Goal: Complete application form: Complete application form

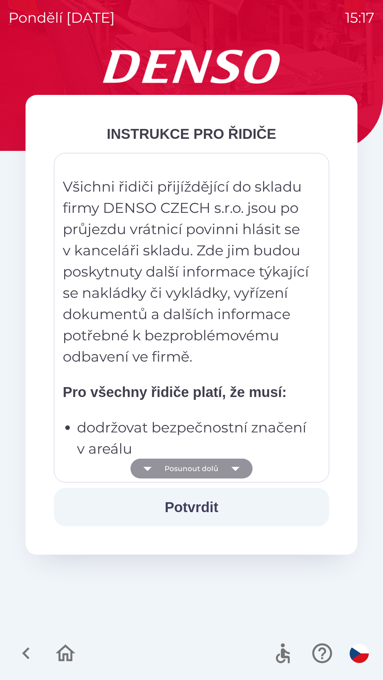
click at [195, 469] on button "Posunout dolů" at bounding box center [191, 469] width 122 height 20
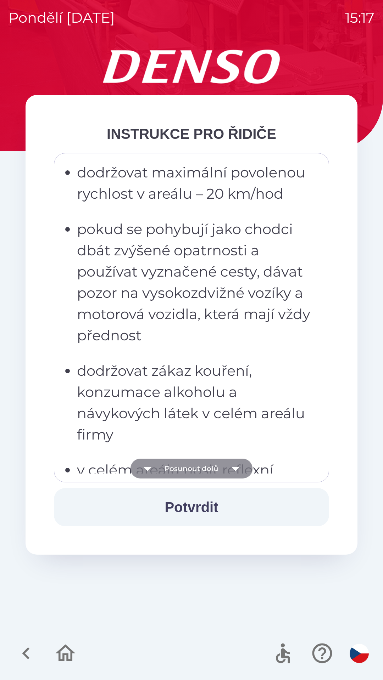
click at [191, 472] on button "Posunout dolů" at bounding box center [191, 469] width 122 height 20
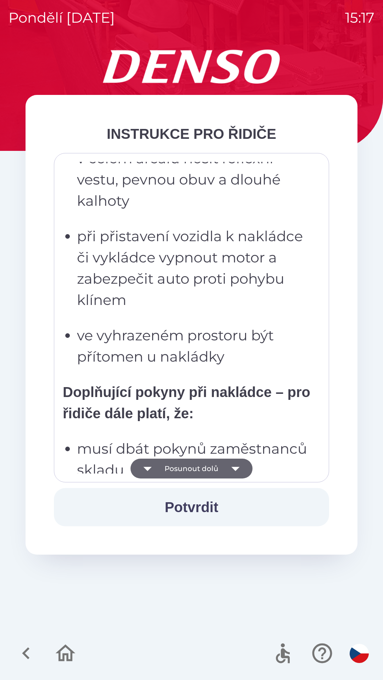
click at [190, 468] on button "Posunout dolů" at bounding box center [191, 469] width 122 height 20
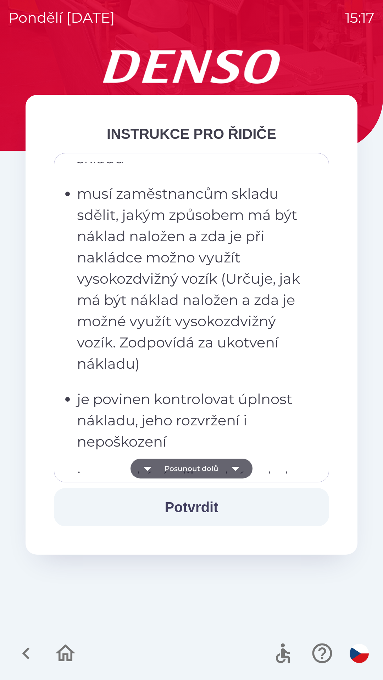
click at [190, 465] on button "Posunout dolů" at bounding box center [191, 469] width 122 height 20
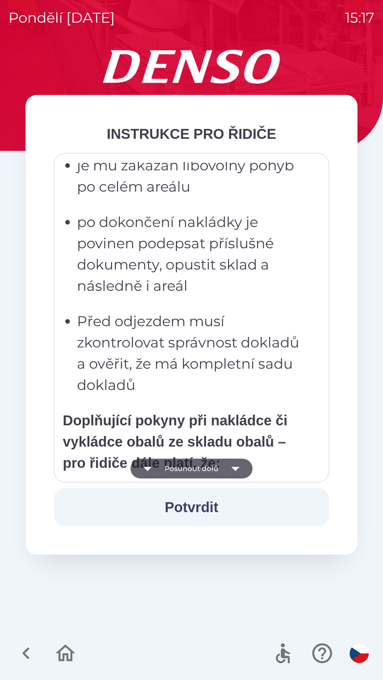
click at [189, 467] on button "Posunout dolů" at bounding box center [191, 469] width 122 height 20
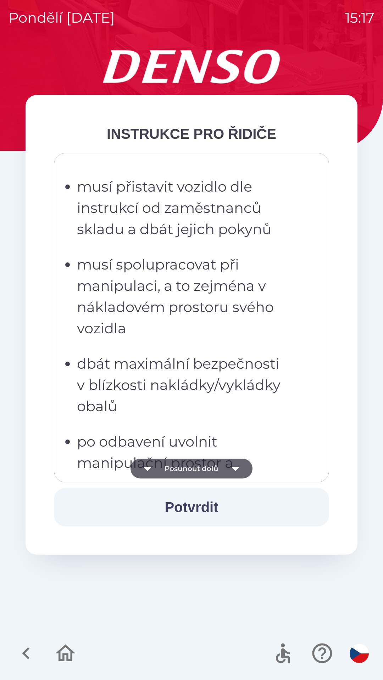
click at [192, 465] on button "Posunout dolů" at bounding box center [191, 469] width 122 height 20
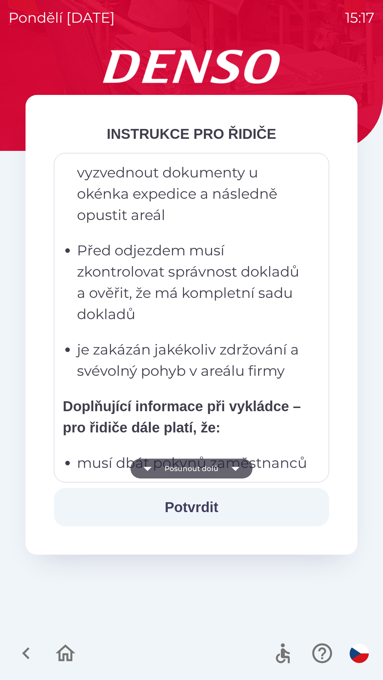
click at [192, 472] on button "Posunout dolů" at bounding box center [191, 469] width 122 height 20
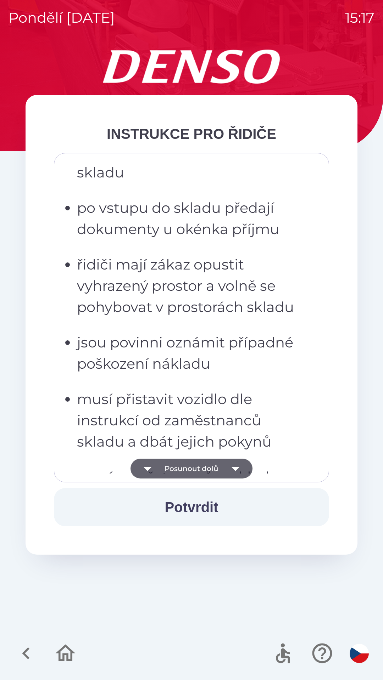
click at [194, 470] on button "Posunout dolů" at bounding box center [191, 469] width 122 height 20
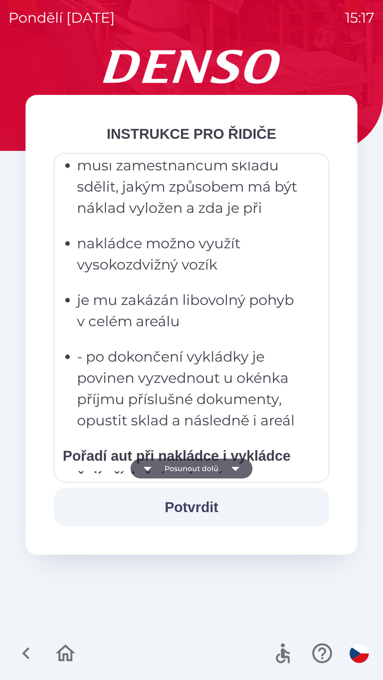
click at [195, 470] on button "Posunout dolů" at bounding box center [191, 469] width 122 height 20
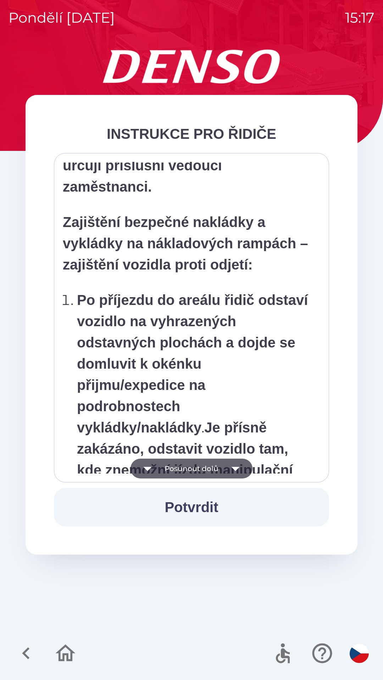
click at [193, 470] on button "Posunout dolů" at bounding box center [191, 469] width 122 height 20
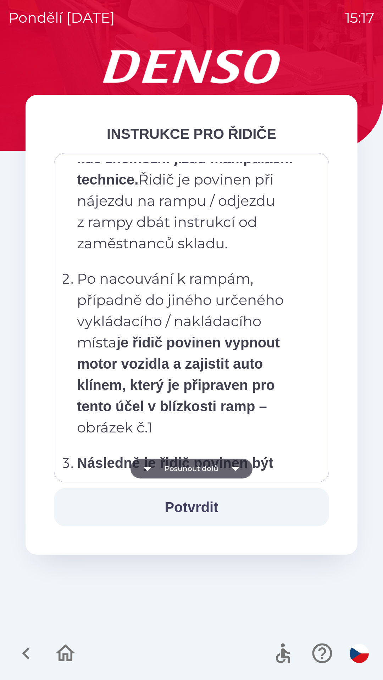
click at [191, 471] on button "Posunout dolů" at bounding box center [191, 469] width 122 height 20
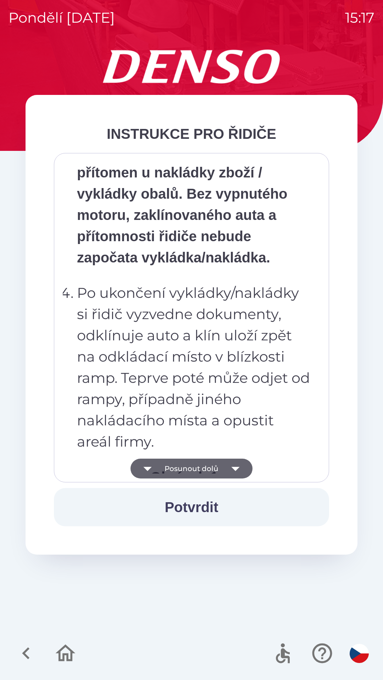
click at [192, 470] on button "Posunout dolů" at bounding box center [191, 469] width 122 height 20
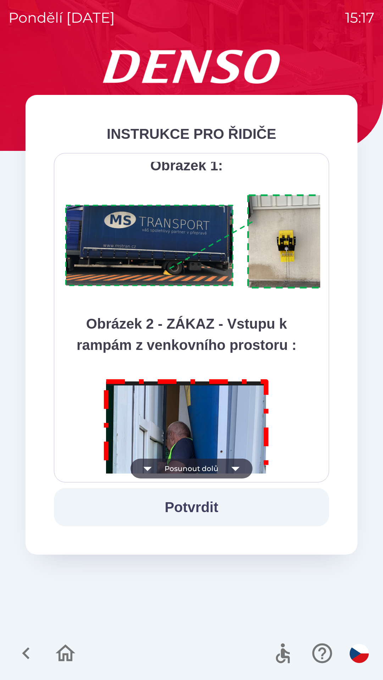
click at [191, 469] on button "Posunout dolů" at bounding box center [191, 469] width 122 height 20
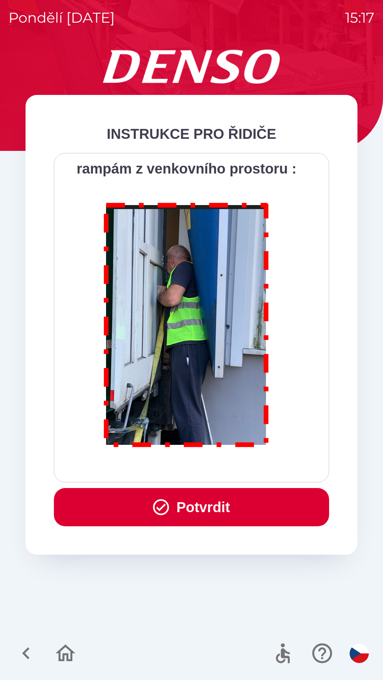
click at [192, 472] on div "Všichni řidiči přijíždějící do skladu firmy DENSO CZECH s.r.o. jsou po průjezdu…" at bounding box center [191, 318] width 257 height 312
click at [201, 508] on button "Potvrdit" at bounding box center [191, 507] width 275 height 38
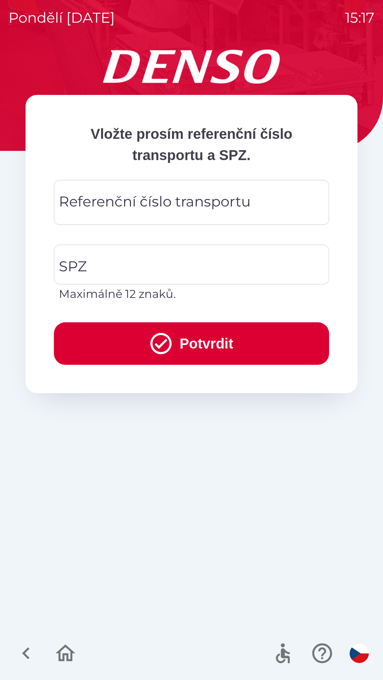
click at [147, 209] on div "Referenční číslo transportu Referenční číslo transportu" at bounding box center [191, 202] width 275 height 45
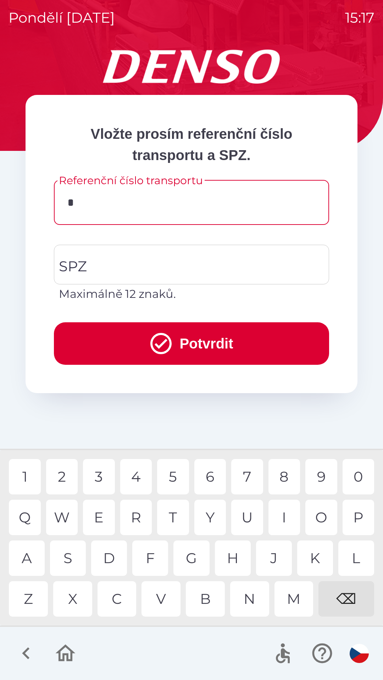
click at [117, 600] on div "C" at bounding box center [116, 598] width 39 height 35
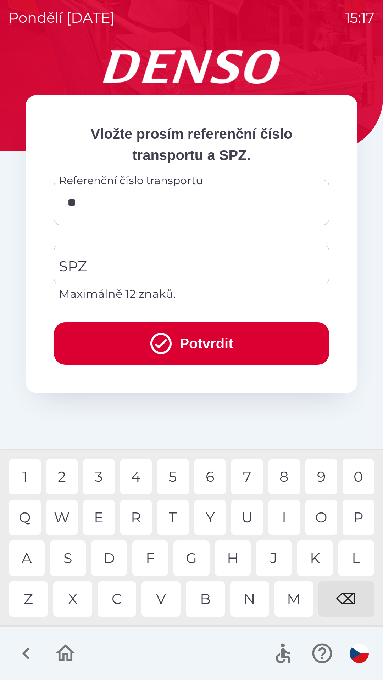
click at [32, 527] on div "Q" at bounding box center [25, 517] width 32 height 35
click at [199, 601] on div "B" at bounding box center [205, 598] width 39 height 35
click at [98, 473] on div "3" at bounding box center [99, 476] width 32 height 35
click at [355, 479] on div "0" at bounding box center [358, 476] width 32 height 35
type input "*********"
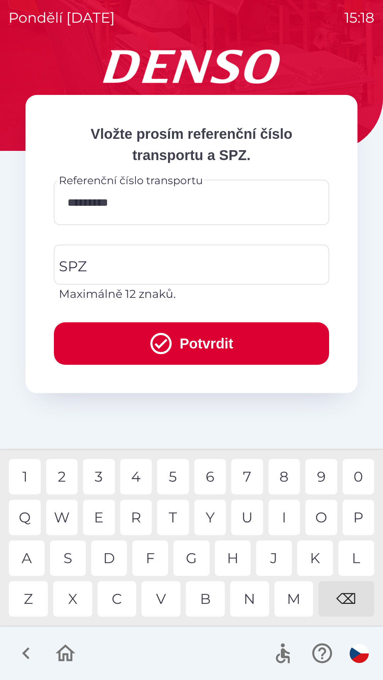
click at [68, 479] on div "2" at bounding box center [62, 476] width 32 height 35
click at [115, 263] on input "SPZ" at bounding box center [186, 264] width 258 height 33
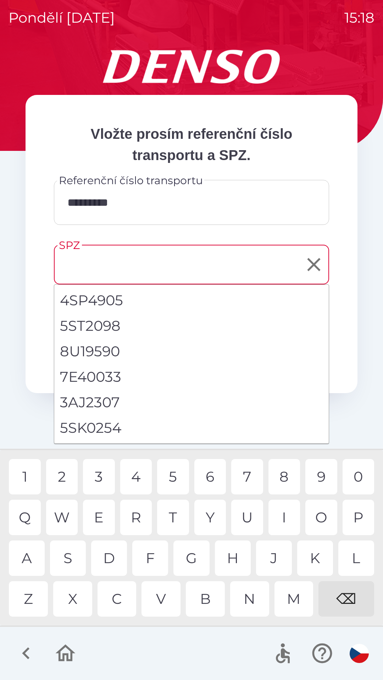
click at [110, 431] on li "5SK0254" at bounding box center [191, 428] width 274 height 26
type input "*******"
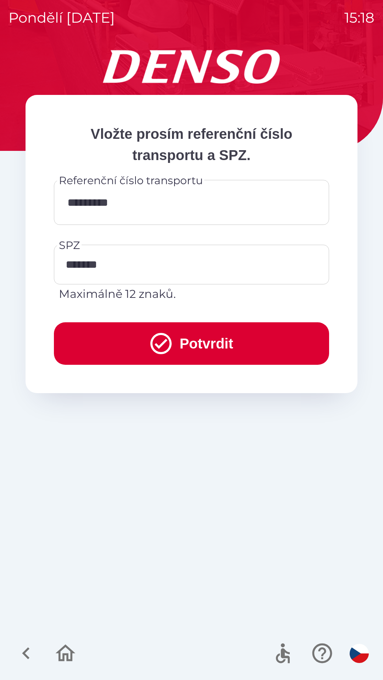
click at [181, 347] on button "Potvrdit" at bounding box center [191, 343] width 275 height 43
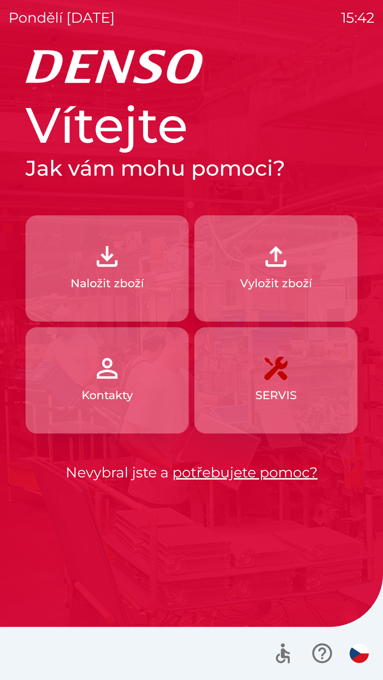
click at [274, 262] on img "button" at bounding box center [275, 256] width 31 height 31
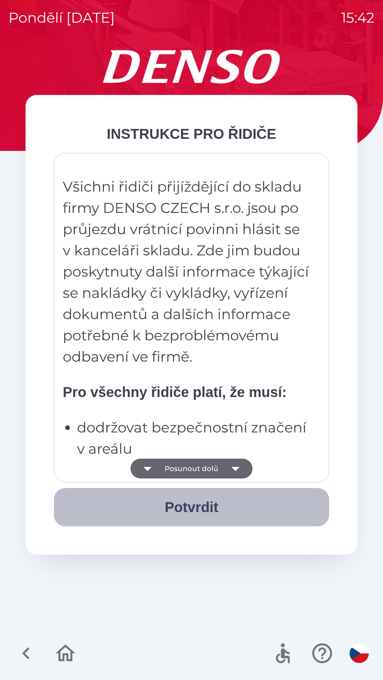
click at [208, 508] on button "Potvrdit" at bounding box center [191, 507] width 275 height 38
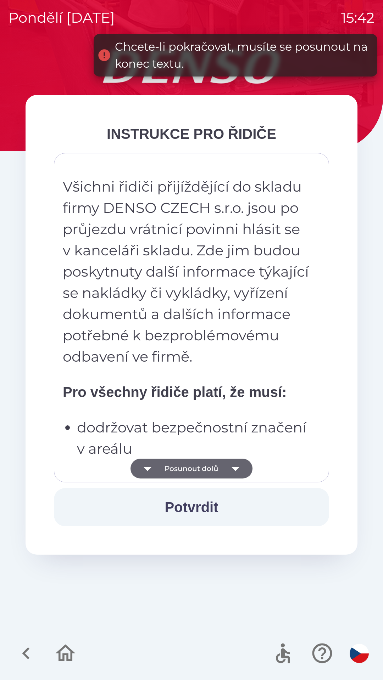
click at [235, 465] on icon "button" at bounding box center [235, 469] width 20 height 20
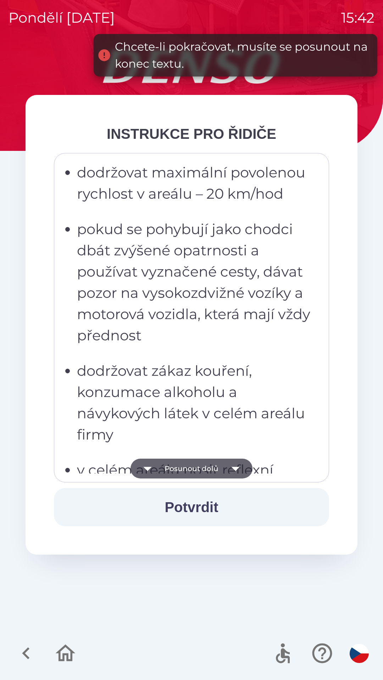
click at [235, 474] on icon "button" at bounding box center [235, 469] width 20 height 20
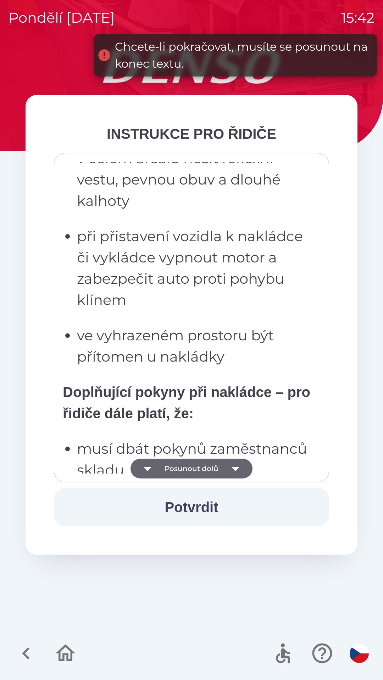
click at [238, 468] on icon "button" at bounding box center [235, 469] width 20 height 20
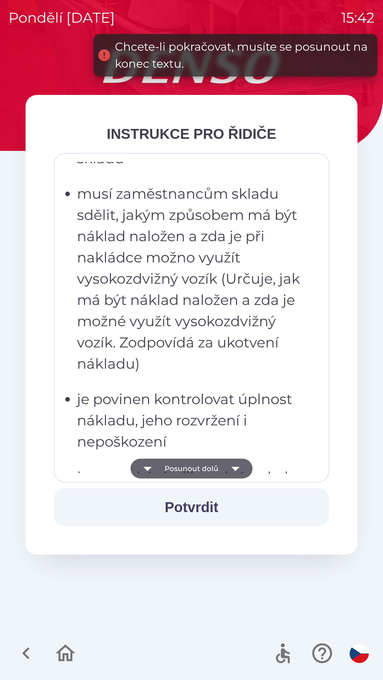
click at [241, 468] on icon "button" at bounding box center [235, 469] width 20 height 20
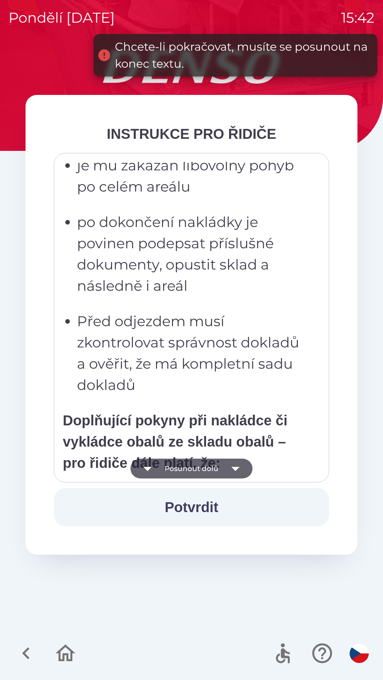
click at [240, 471] on icon "button" at bounding box center [235, 469] width 20 height 20
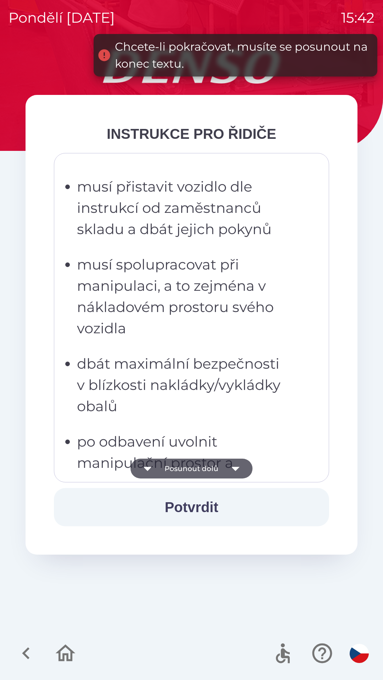
click at [237, 468] on icon "button" at bounding box center [235, 469] width 8 height 4
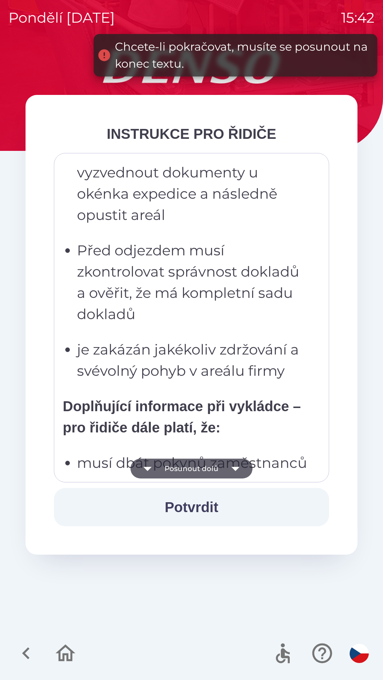
click at [236, 467] on icon "button" at bounding box center [235, 469] width 20 height 20
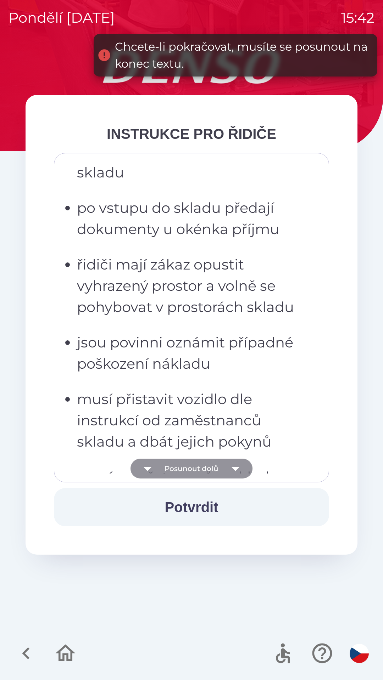
click at [233, 468] on icon "button" at bounding box center [235, 469] width 8 height 4
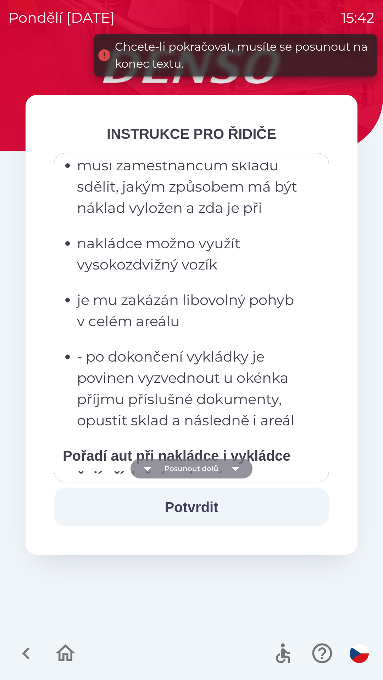
click at [235, 469] on icon "button" at bounding box center [235, 469] width 8 height 4
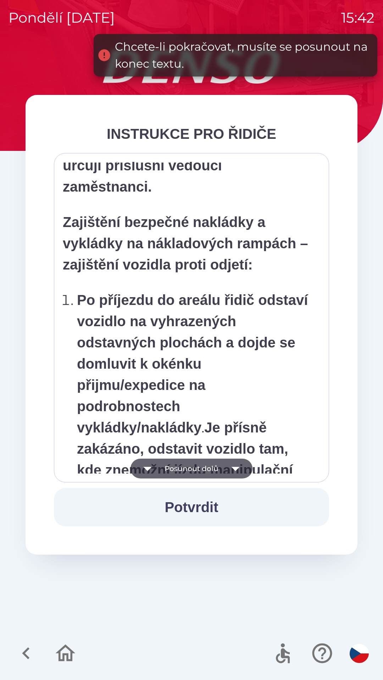
click at [235, 471] on icon "button" at bounding box center [235, 469] width 8 height 4
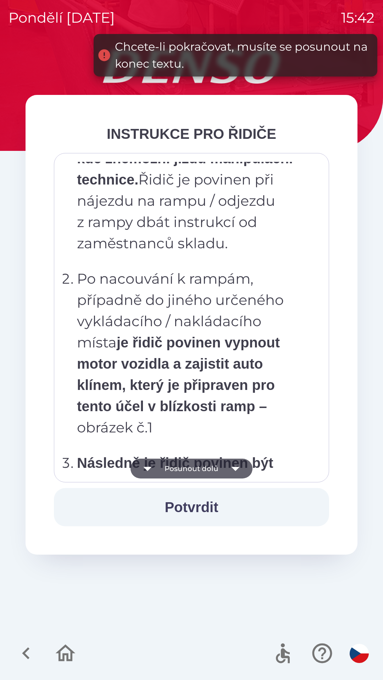
click at [236, 475] on icon "button" at bounding box center [235, 469] width 20 height 20
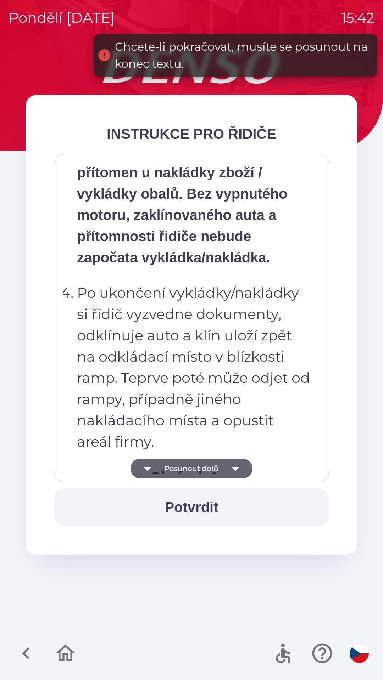
click at [238, 470] on icon "button" at bounding box center [235, 469] width 20 height 20
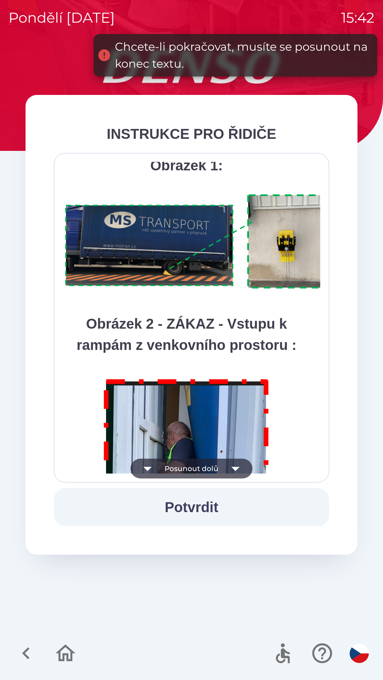
click at [240, 468] on icon "button" at bounding box center [235, 469] width 20 height 20
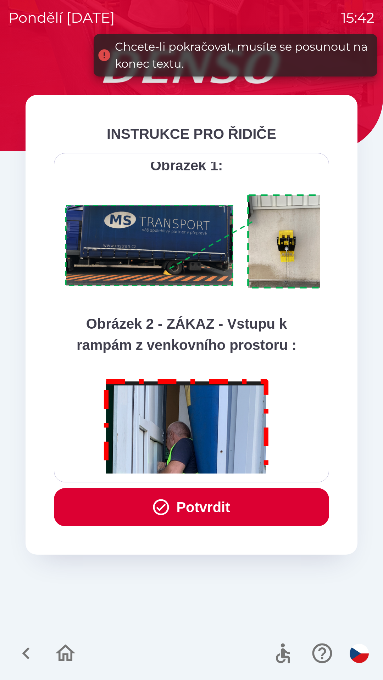
scroll to position [3982, 0]
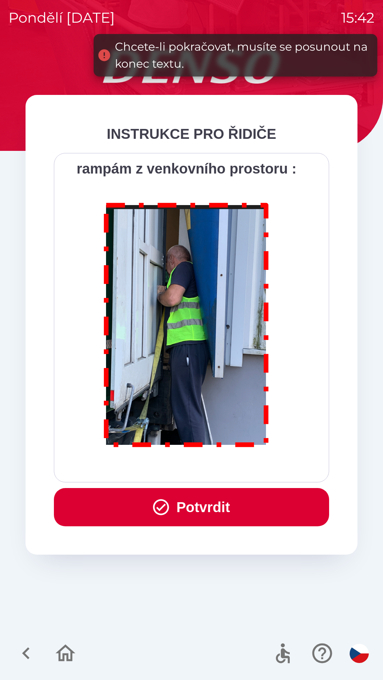
click at [235, 469] on div "Všichni řidiči přijíždějící do skladu firmy DENSO CZECH s.r.o. jsou po průjezdu…" at bounding box center [191, 318] width 257 height 312
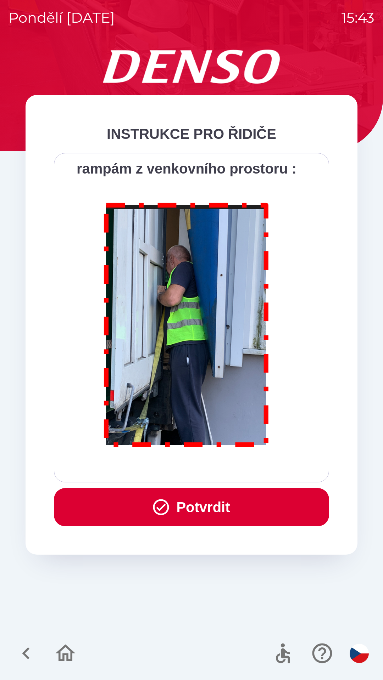
click at [211, 515] on button "Potvrdit" at bounding box center [191, 507] width 275 height 38
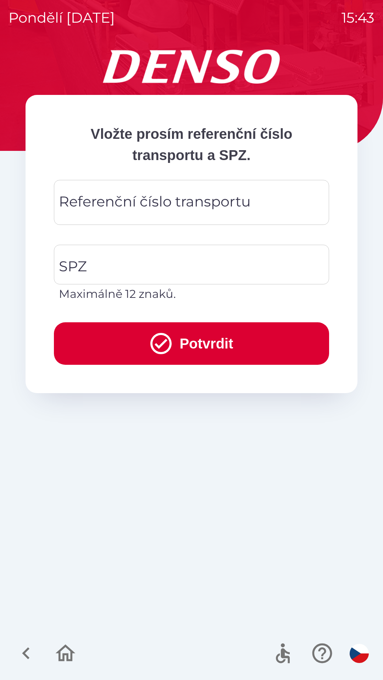
click at [176, 208] on div "Referenční číslo transportu Referenční číslo transportu" at bounding box center [191, 202] width 275 height 45
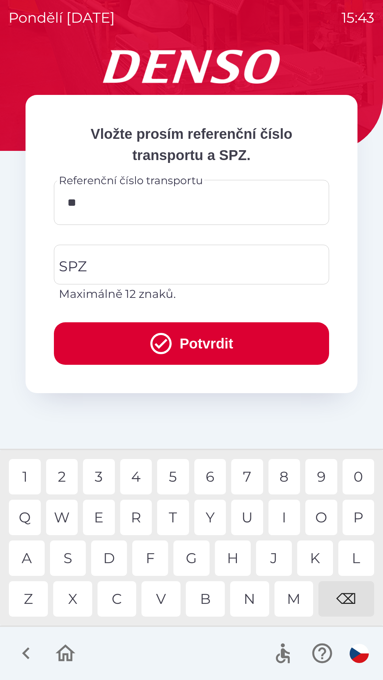
click at [314, 560] on div "K" at bounding box center [315, 558] width 36 height 35
click at [283, 484] on div "8" at bounding box center [284, 476] width 32 height 35
type input "******"
click at [23, 480] on div "1" at bounding box center [25, 476] width 32 height 35
click at [135, 262] on input "SPZ" at bounding box center [186, 264] width 258 height 33
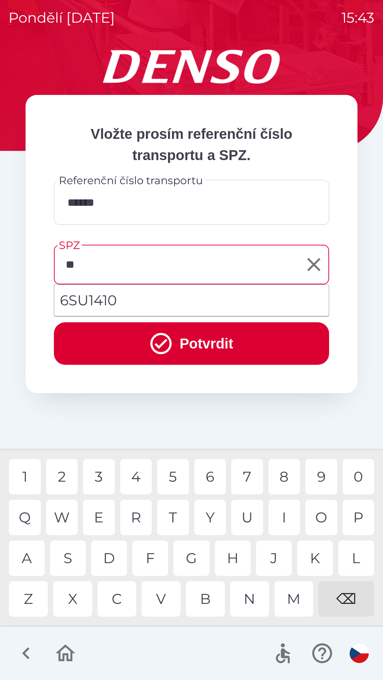
click at [71, 556] on div "S" at bounding box center [68, 558] width 36 height 35
click at [246, 525] on div "U" at bounding box center [247, 517] width 32 height 35
type input "*******"
click at [180, 341] on button "Potvrdit" at bounding box center [191, 343] width 275 height 43
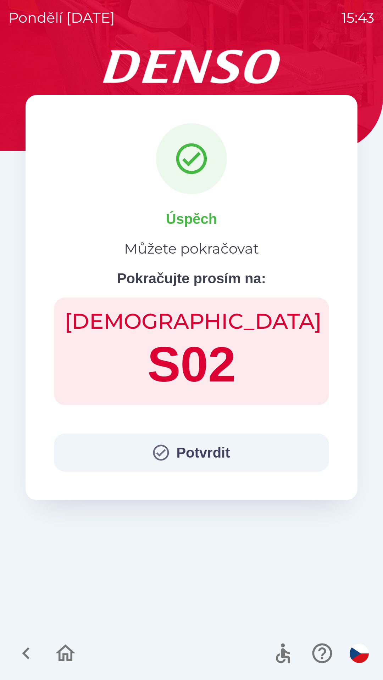
click at [202, 440] on button "Potvrdit" at bounding box center [191, 453] width 275 height 38
